Goal: Information Seeking & Learning: Check status

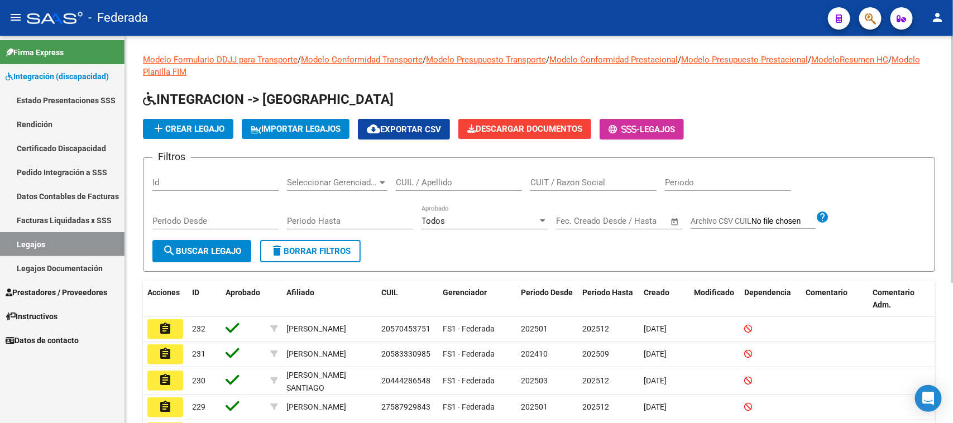
click at [428, 188] on div "CUIL / Apellido" at bounding box center [459, 179] width 126 height 24
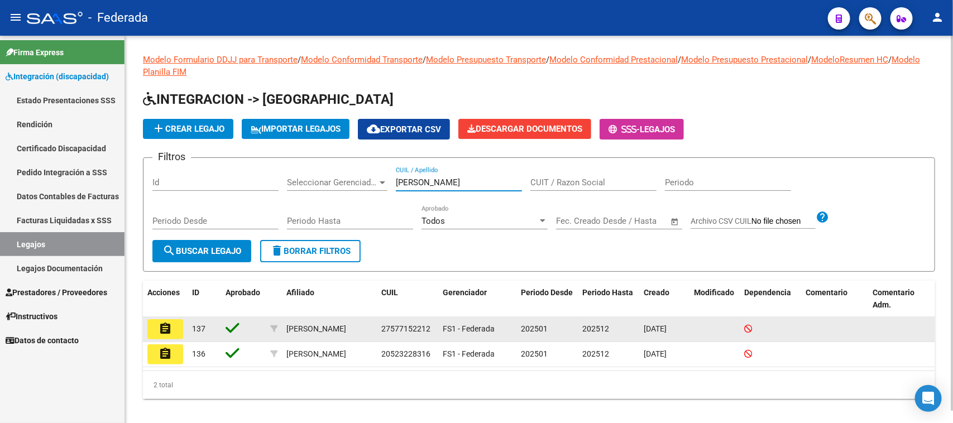
type input "torres"
click at [169, 328] on mat-icon "assignment" at bounding box center [165, 328] width 13 height 13
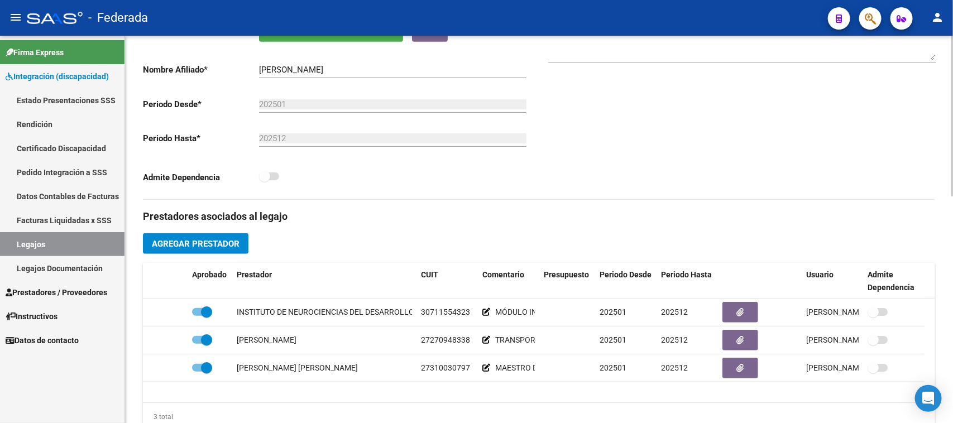
scroll to position [279, 0]
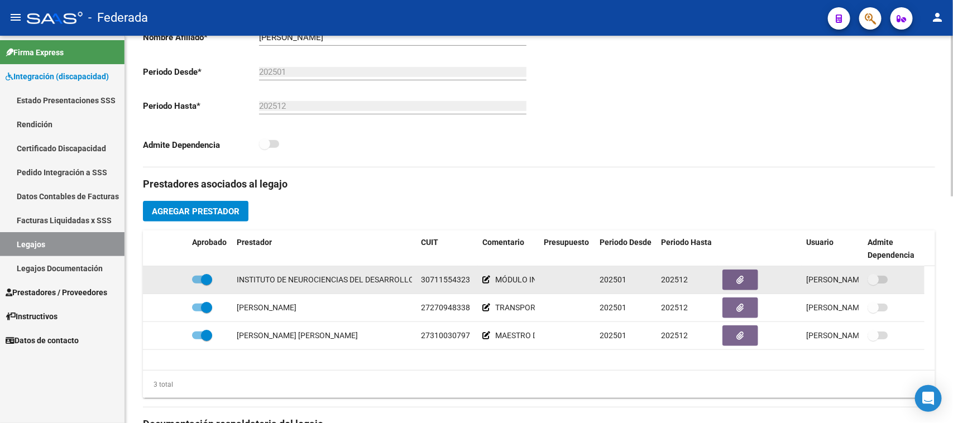
click at [434, 280] on span "30711554323" at bounding box center [445, 279] width 49 height 9
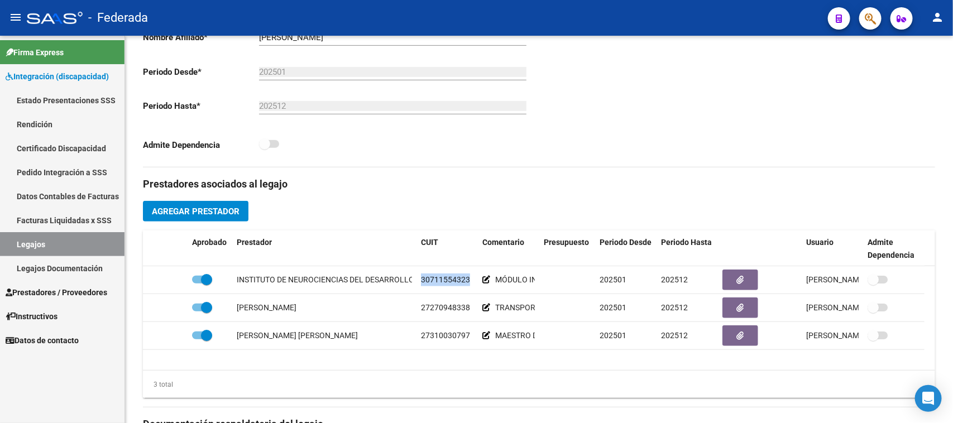
copy span "30711554323"
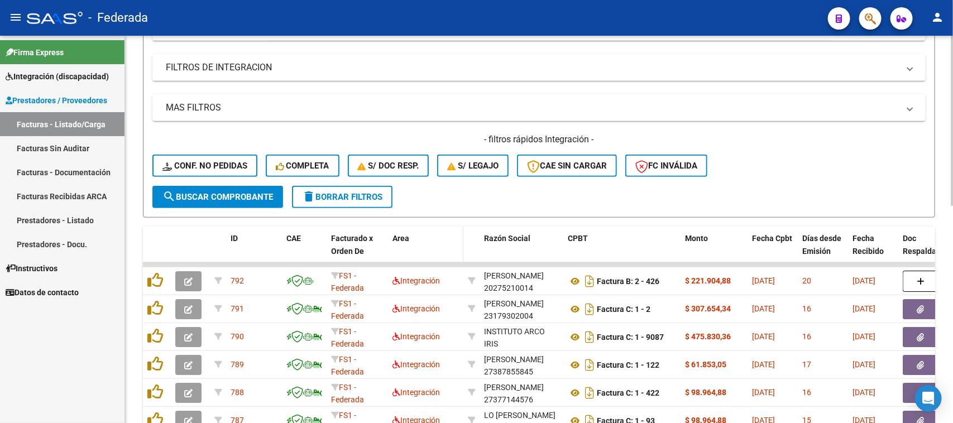
scroll to position [286, 0]
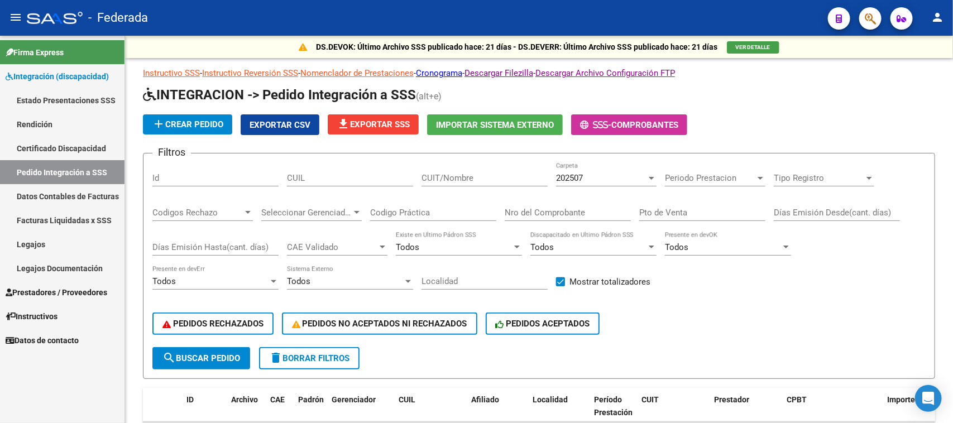
click at [62, 219] on link "Facturas Liquidadas x SSS" at bounding box center [62, 220] width 124 height 24
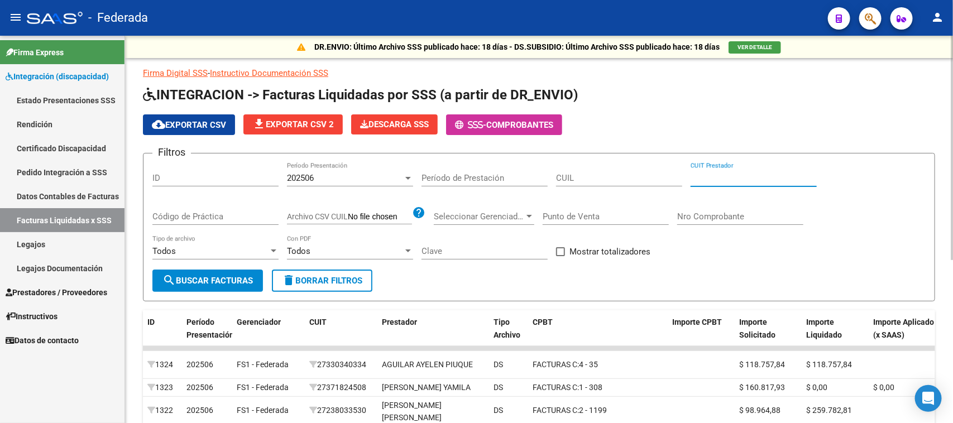
click at [737, 173] on input "CUIT Prestador" at bounding box center [753, 178] width 126 height 10
paste input "23-54759464-9"
type input "23-54759464-9"
click at [232, 277] on span "search Buscar Facturas" at bounding box center [207, 281] width 90 height 10
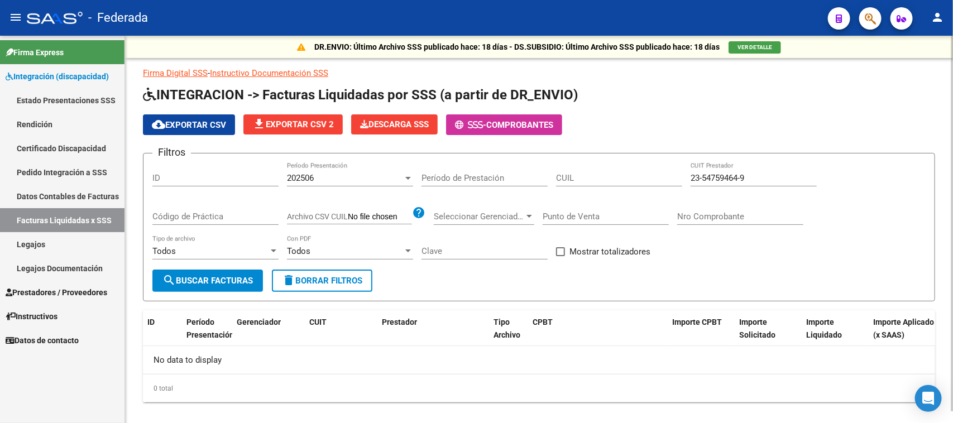
scroll to position [12, 0]
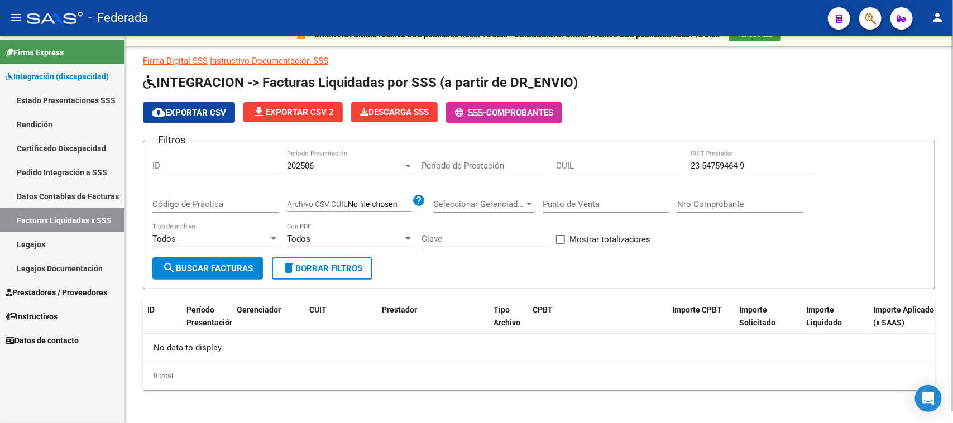
click at [331, 162] on div "202506" at bounding box center [345, 166] width 116 height 10
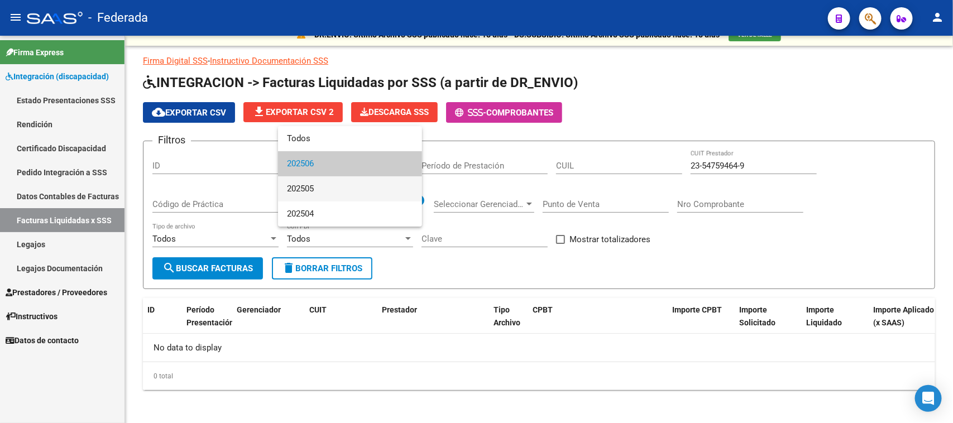
click at [322, 191] on span "202505" at bounding box center [350, 188] width 126 height 25
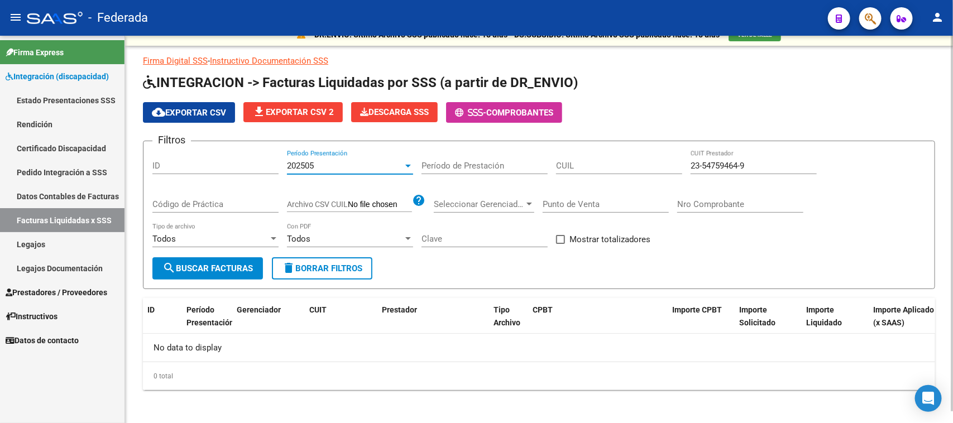
click at [248, 263] on span "search Buscar Facturas" at bounding box center [207, 268] width 90 height 10
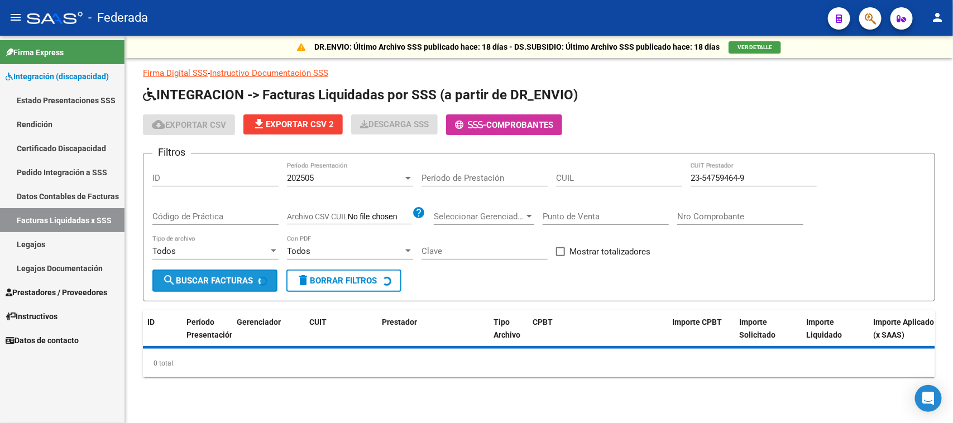
scroll to position [0, 0]
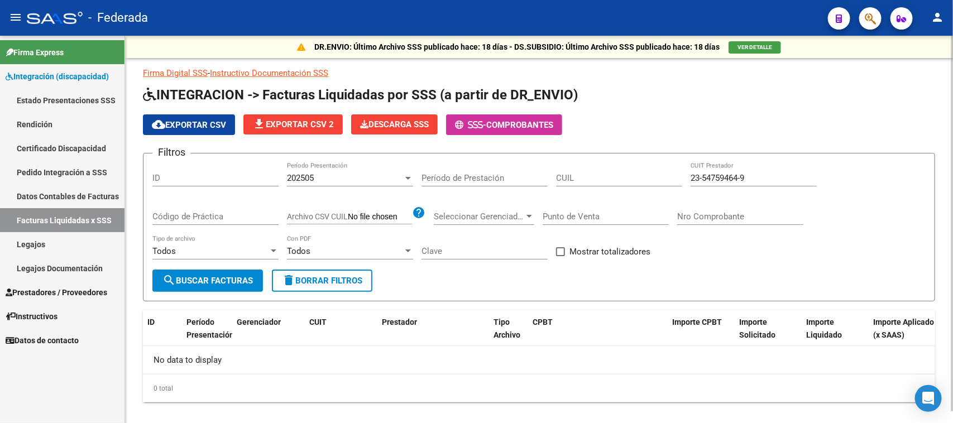
click at [331, 176] on div "202505" at bounding box center [345, 178] width 116 height 10
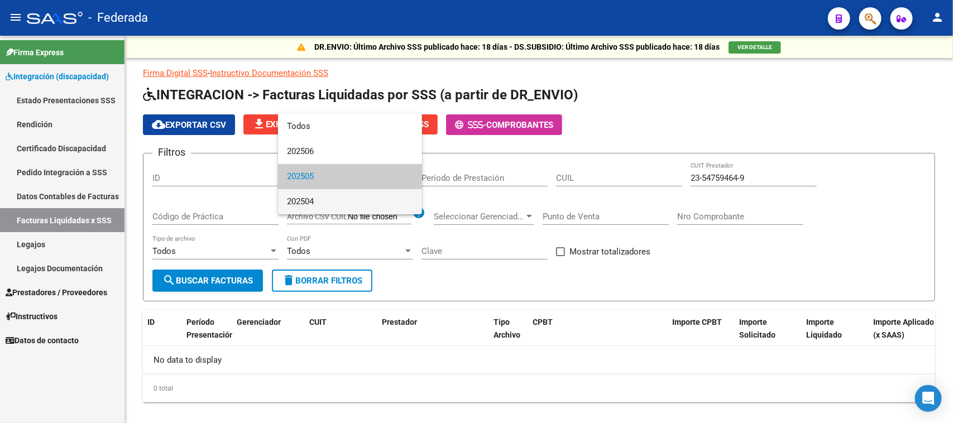
click at [329, 200] on span "202504" at bounding box center [350, 201] width 126 height 25
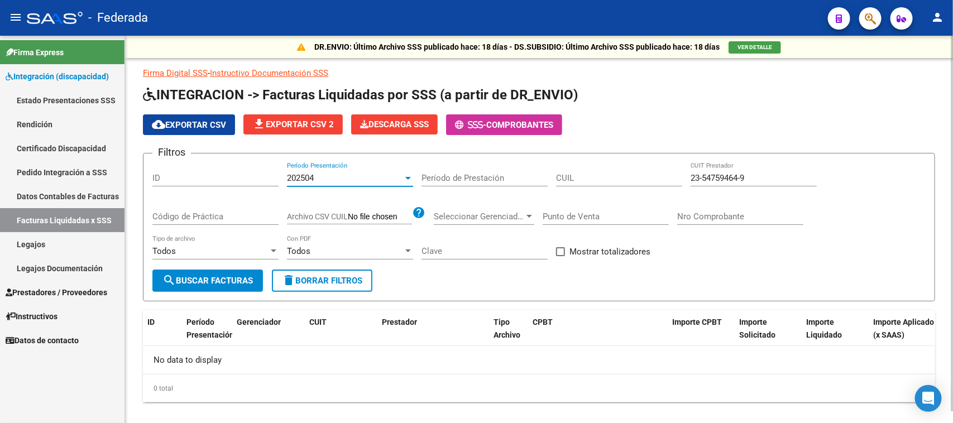
click at [242, 279] on span "search Buscar Facturas" at bounding box center [207, 281] width 90 height 10
click at [386, 179] on div "202504" at bounding box center [345, 178] width 116 height 10
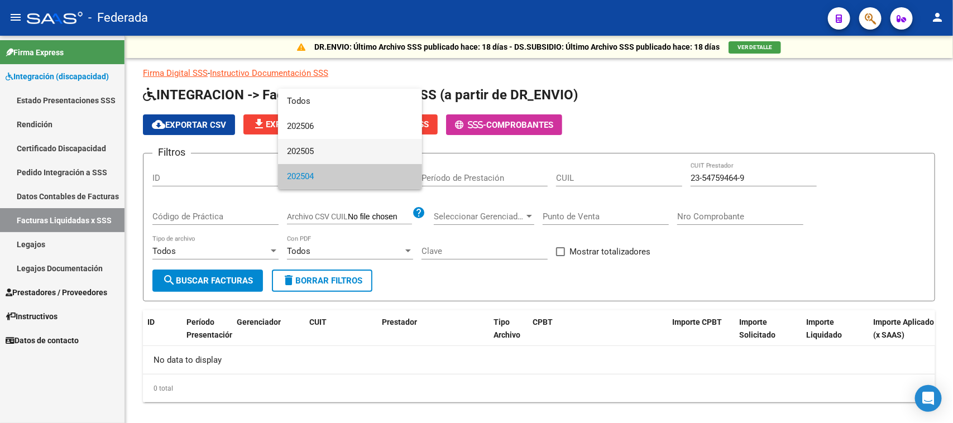
click at [333, 144] on span "202505" at bounding box center [350, 151] width 126 height 25
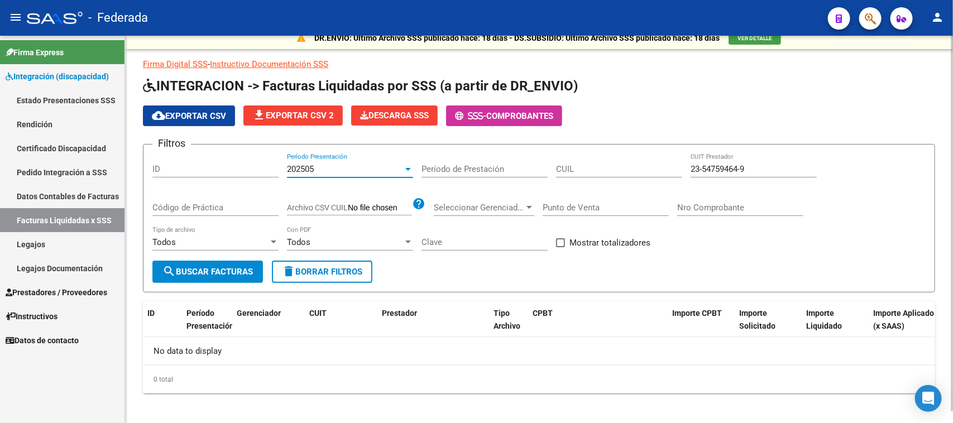
scroll to position [12, 0]
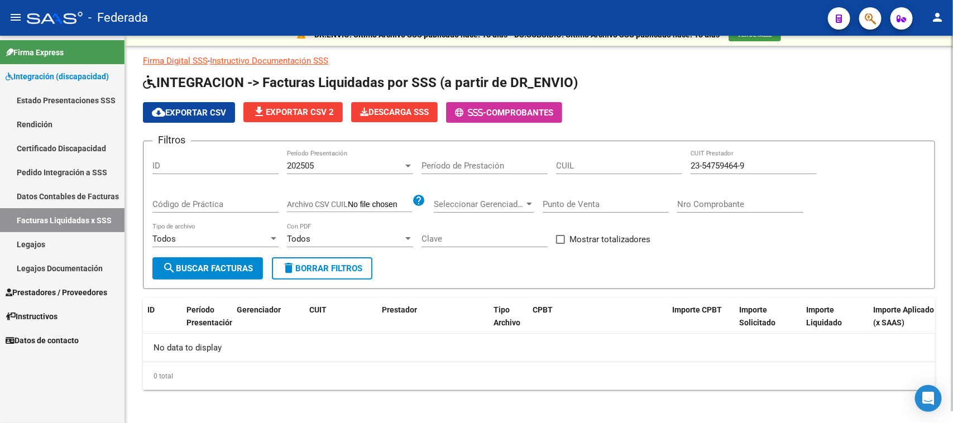
click at [352, 255] on div "Todos Con PDF" at bounding box center [350, 240] width 126 height 35
click at [352, 268] on span "delete Borrar Filtros" at bounding box center [322, 268] width 80 height 10
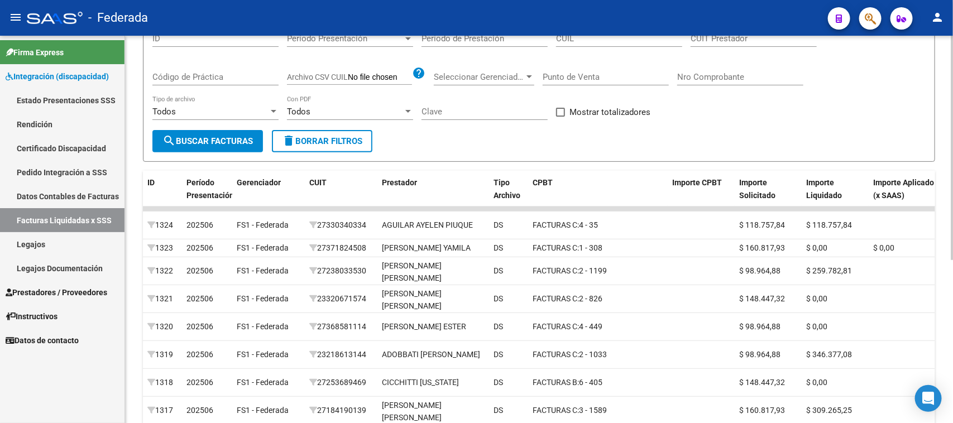
scroll to position [70, 0]
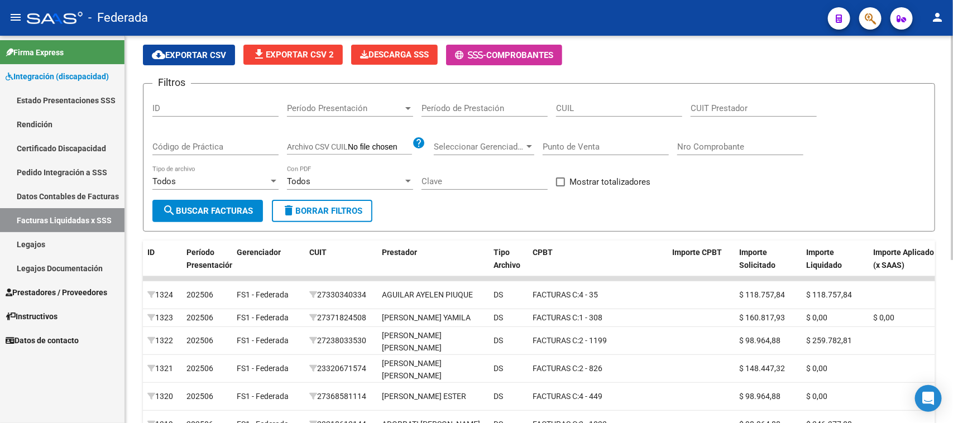
click at [728, 107] on input "CUIT Prestador" at bounding box center [753, 108] width 126 height 10
paste input "23-54759464-9"
type input "23-54759464-9"
click at [476, 116] on div "Período de Prestación" at bounding box center [484, 110] width 126 height 35
click at [473, 109] on input "Período de Prestación" at bounding box center [484, 108] width 126 height 10
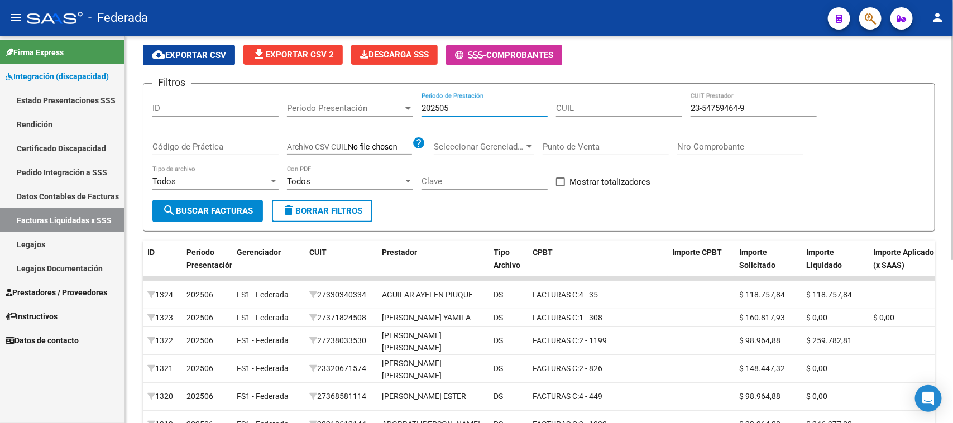
type input "202505"
click at [246, 206] on span "search Buscar Facturas" at bounding box center [207, 211] width 90 height 10
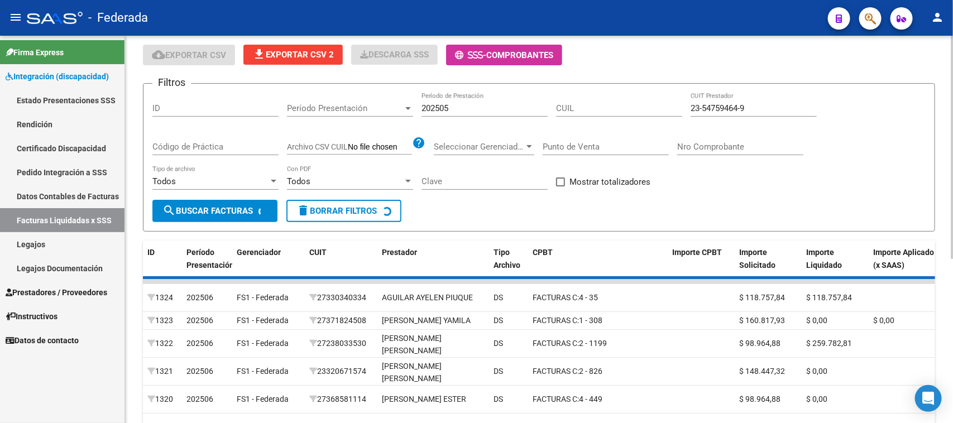
scroll to position [12, 0]
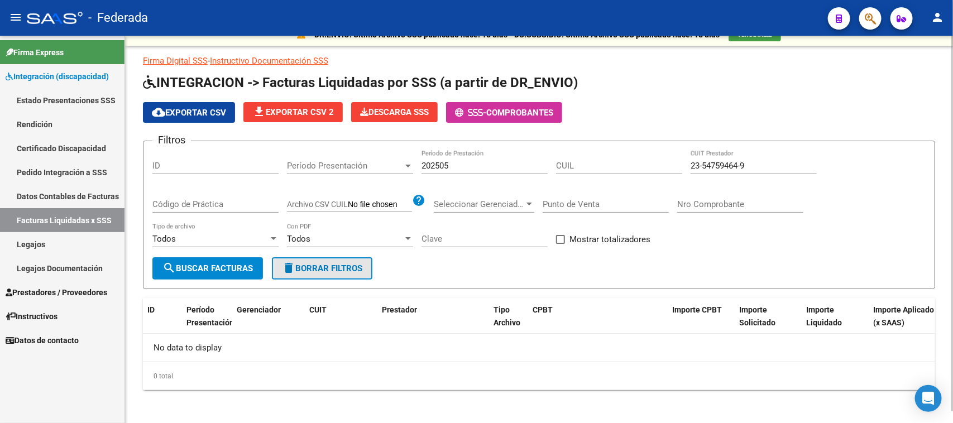
click at [345, 266] on span "delete Borrar Filtros" at bounding box center [322, 268] width 80 height 10
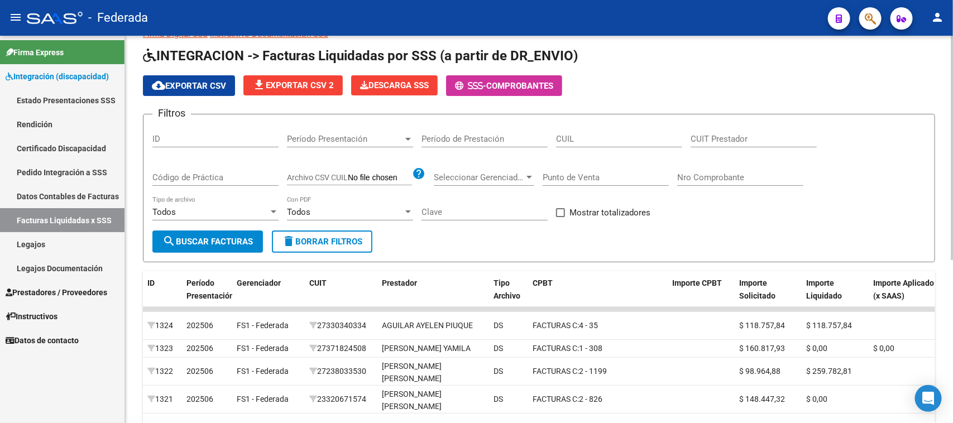
scroll to position [70, 0]
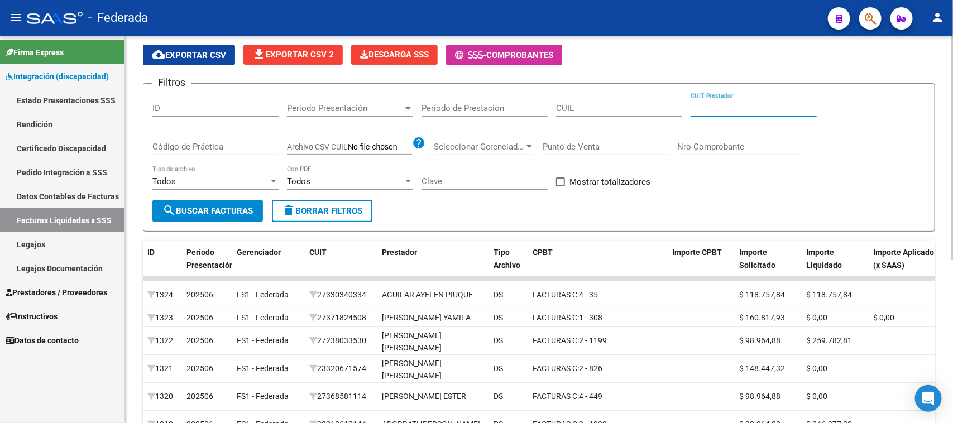
click at [709, 109] on input "CUIT Prestador" at bounding box center [753, 108] width 126 height 10
paste input "23-54759464-9"
drag, startPoint x: 718, startPoint y: 107, endPoint x: 729, endPoint y: 108, distance: 11.2
click at [729, 108] on input "23-54759464-9" at bounding box center [753, 108] width 126 height 10
click at [733, 112] on input "23-54759464-9" at bounding box center [753, 108] width 126 height 10
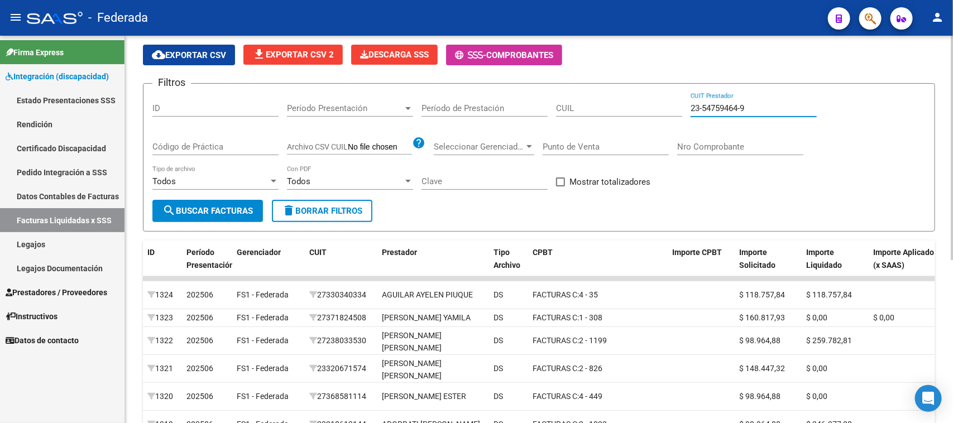
drag, startPoint x: 752, startPoint y: 107, endPoint x: 681, endPoint y: 107, distance: 70.3
click at [681, 107] on div "Filtros ID Período Presentación Período Presentación Período de Prestación CUIL…" at bounding box center [538, 146] width 773 height 107
type input "23-54759464-9"
click at [623, 107] on input "CUIL" at bounding box center [619, 108] width 126 height 10
paste input "23-54759464-9"
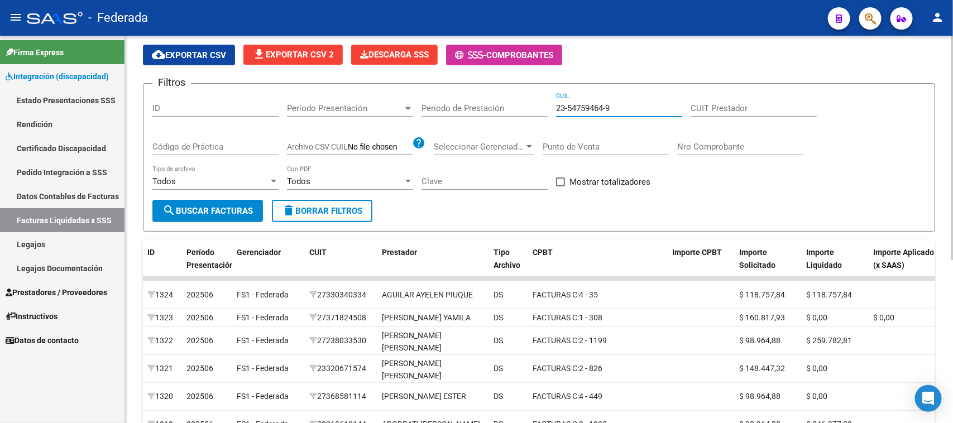
type input "23-54759464-9"
click at [218, 202] on button "search Buscar Facturas" at bounding box center [207, 211] width 111 height 22
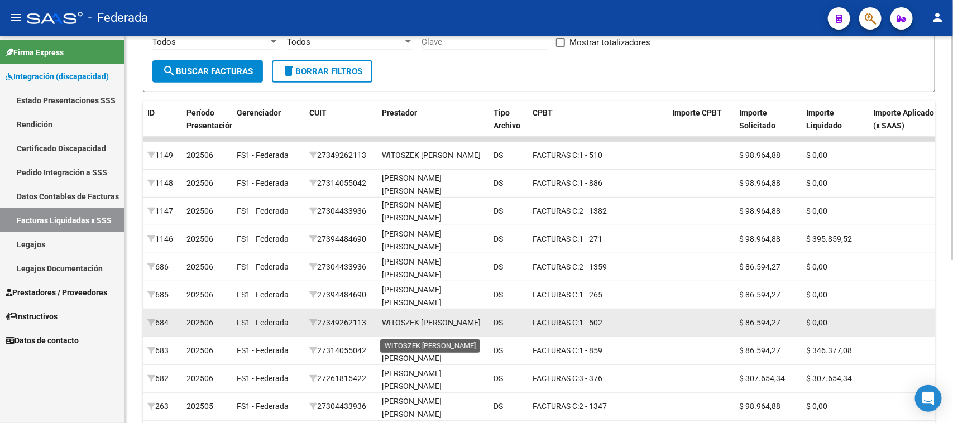
scroll to position [1, 0]
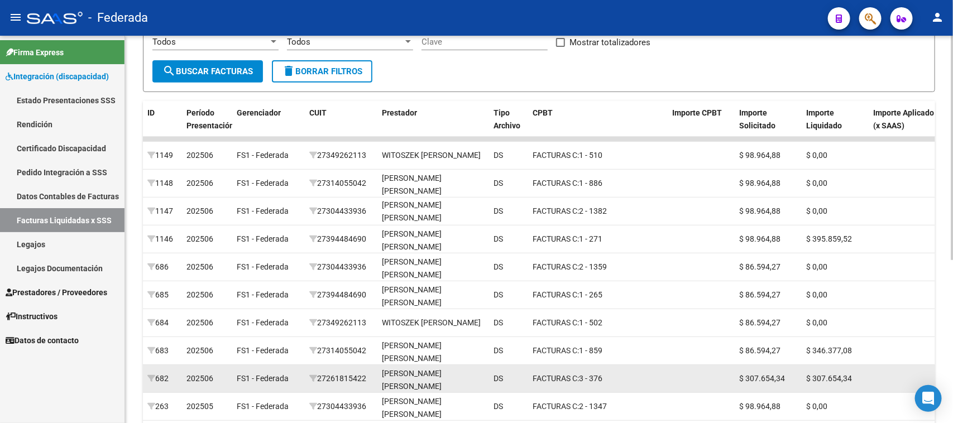
click at [362, 377] on div "27261815422" at bounding box center [341, 378] width 64 height 13
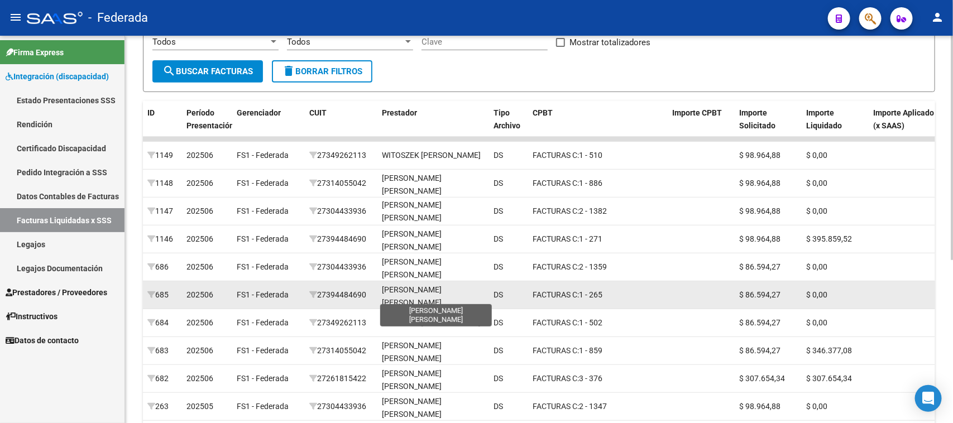
copy div "27261815422"
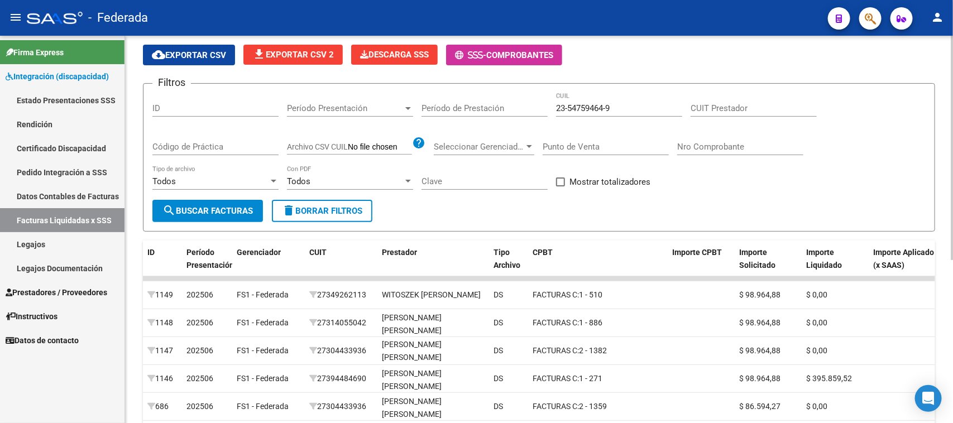
click at [328, 206] on span "delete Borrar Filtros" at bounding box center [322, 211] width 80 height 10
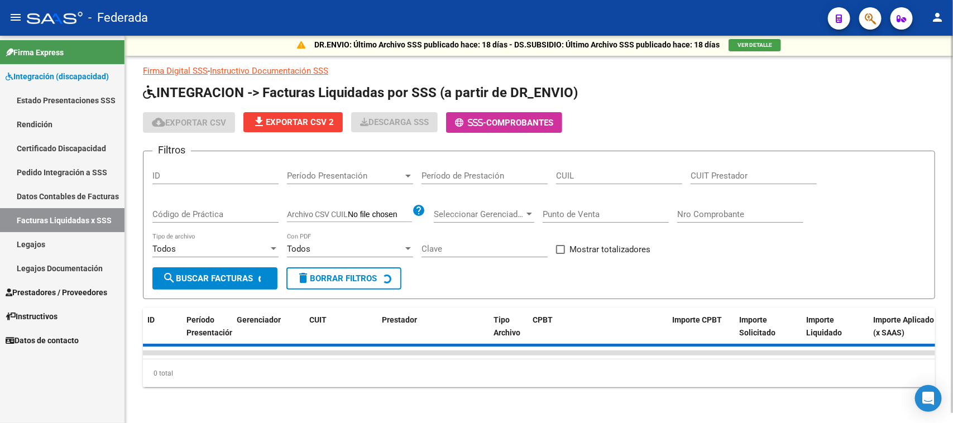
scroll to position [70, 0]
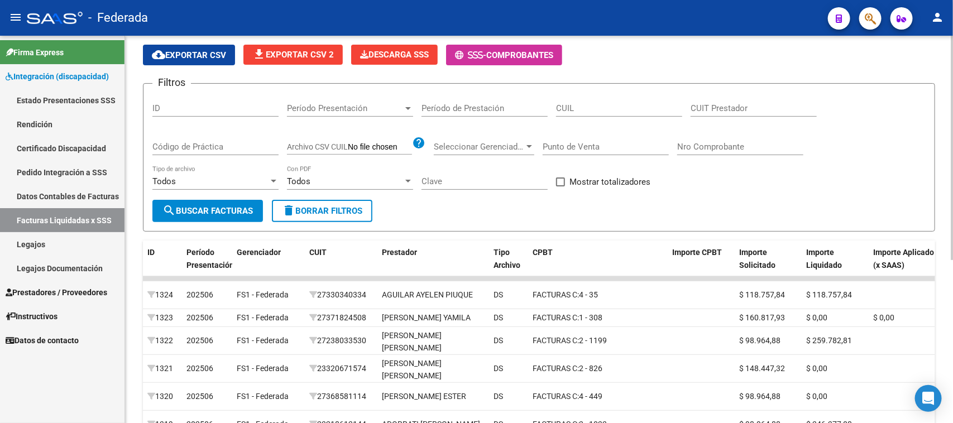
click at [729, 175] on div "Filtros ID Período Presentación Período Presentación Período de Prestación CUIL…" at bounding box center [538, 146] width 773 height 107
click at [716, 109] on input "CUIT Prestador" at bounding box center [753, 108] width 126 height 10
paste input "27-26181542-2"
type input "27-26181542-2"
click at [234, 216] on button "search Buscar Facturas" at bounding box center [207, 211] width 111 height 22
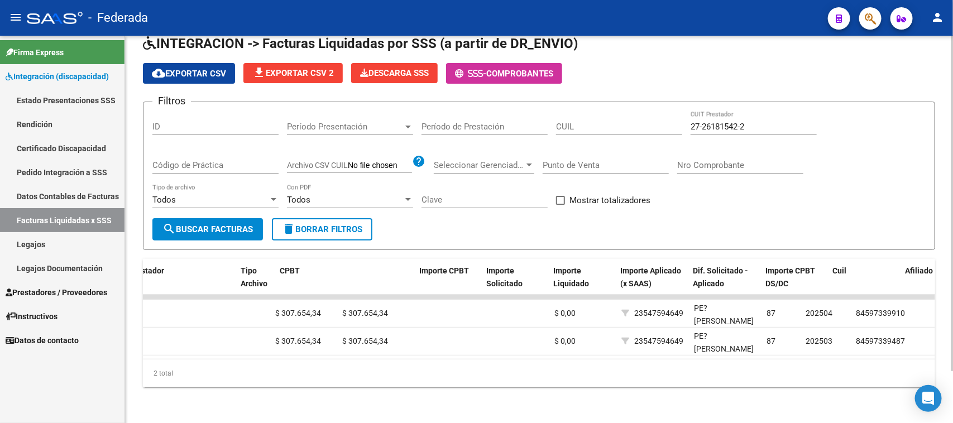
scroll to position [0, 0]
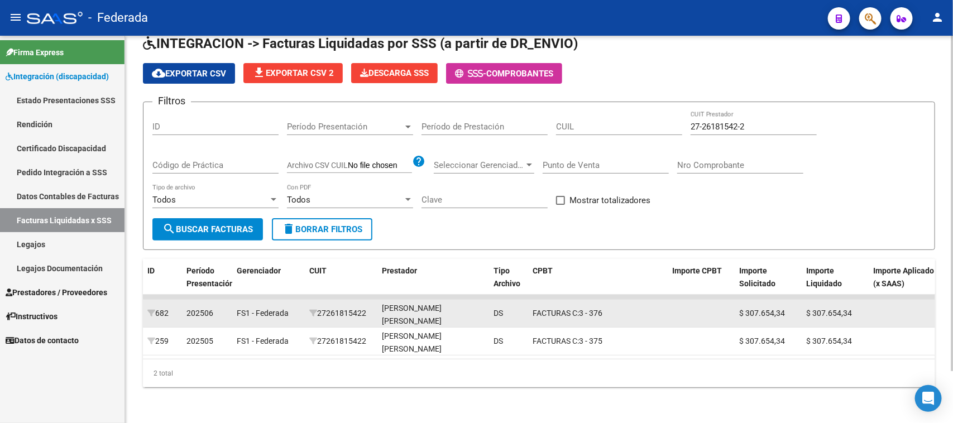
click at [355, 307] on div "27261815422" at bounding box center [341, 313] width 64 height 13
copy div "27261815422"
